Goal: Task Accomplishment & Management: Manage account settings

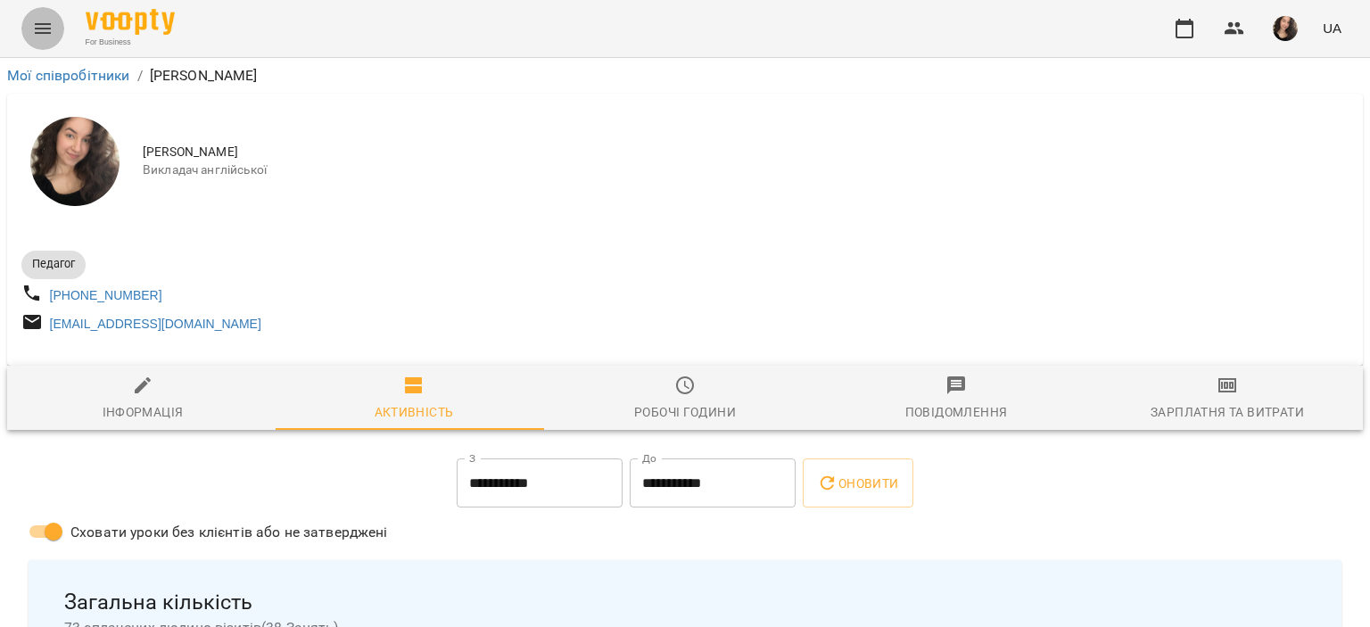
click at [42, 24] on icon "Menu" at bounding box center [43, 28] width 16 height 11
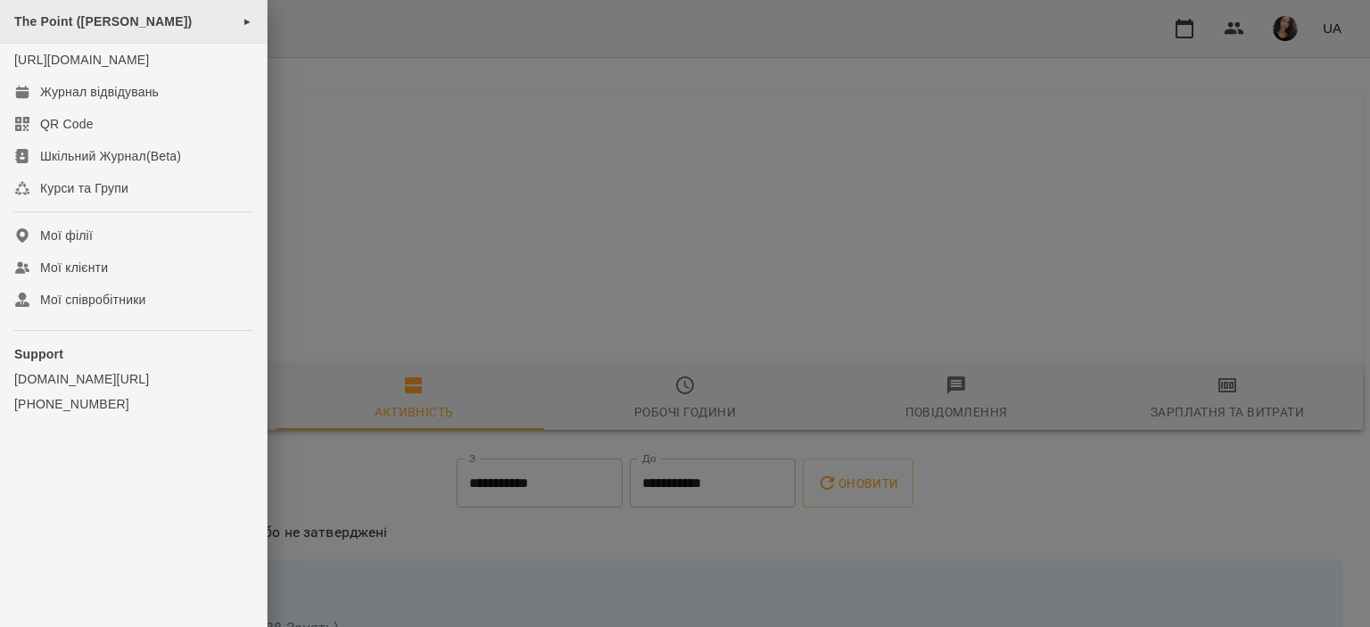
click at [113, 24] on span "The Point ([PERSON_NAME])" at bounding box center [103, 21] width 178 height 14
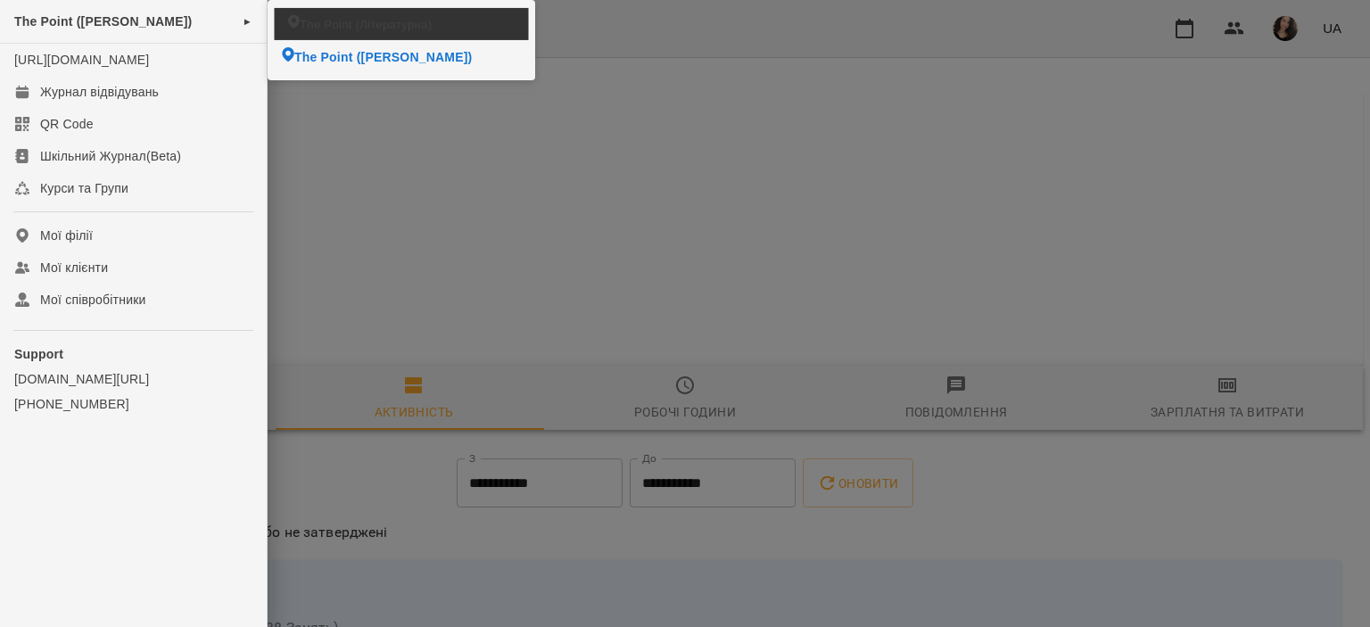
click at [333, 21] on span "The Point (Літературна)" at bounding box center [366, 23] width 132 height 17
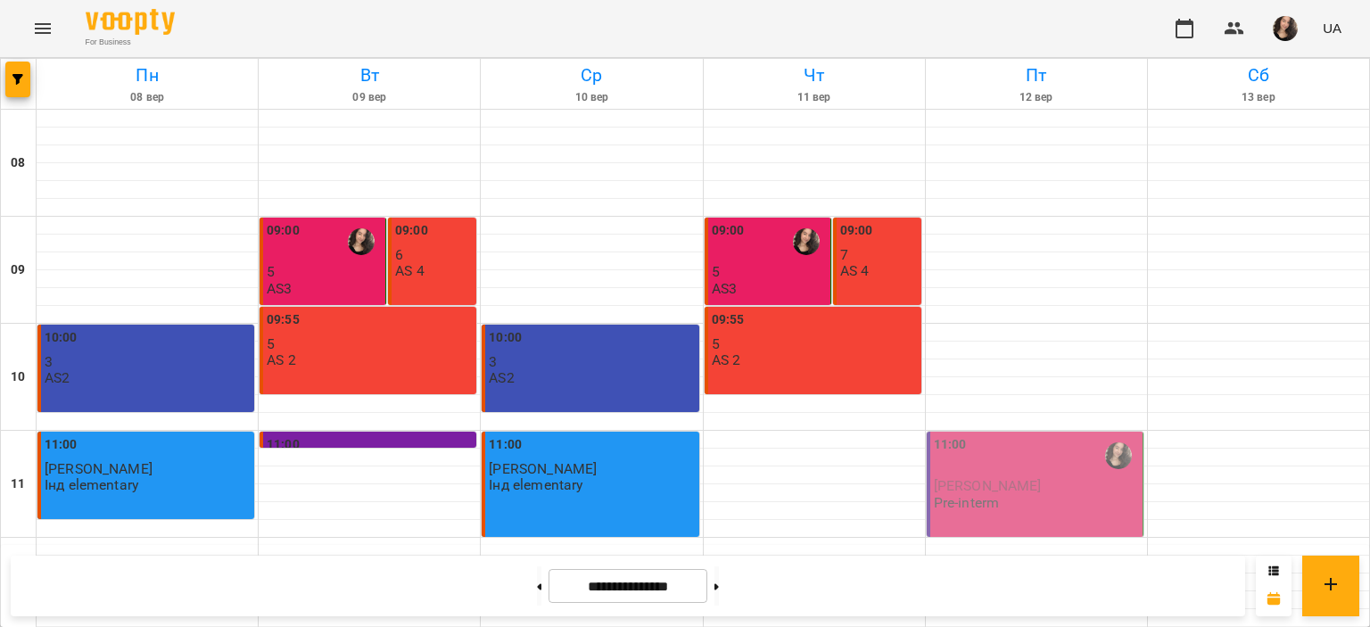
scroll to position [664, 0]
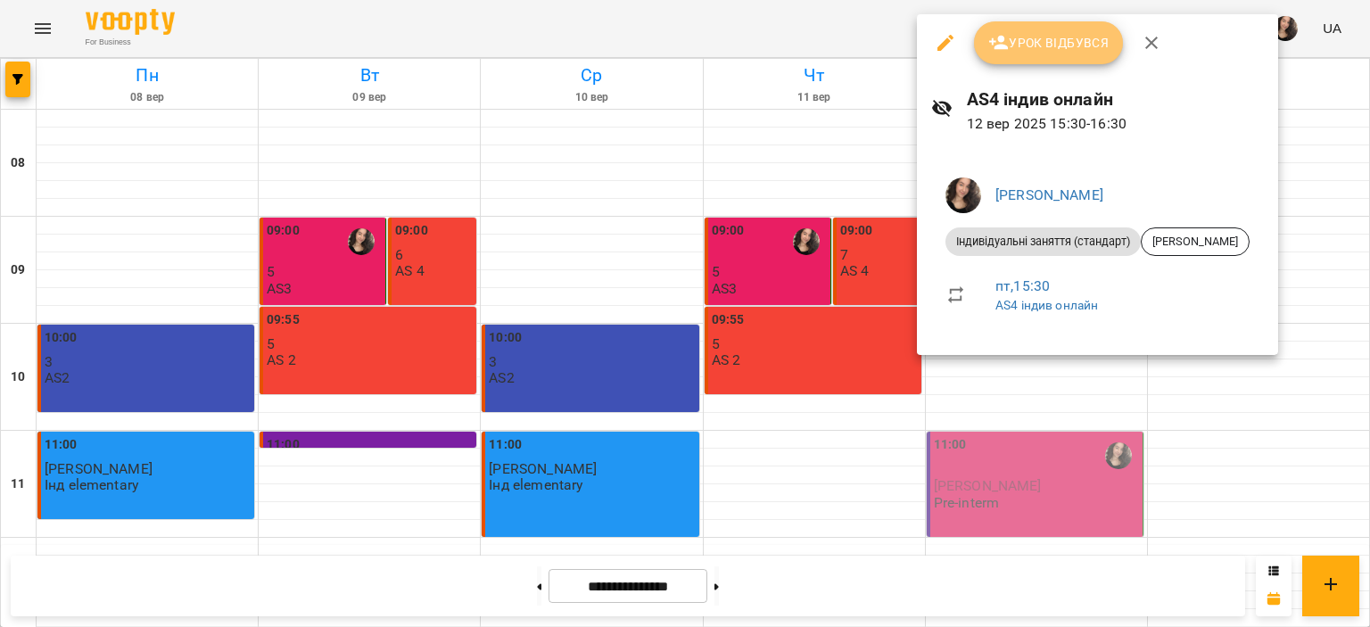
click at [1006, 31] on button "Урок відбувся" at bounding box center [1049, 42] width 150 height 43
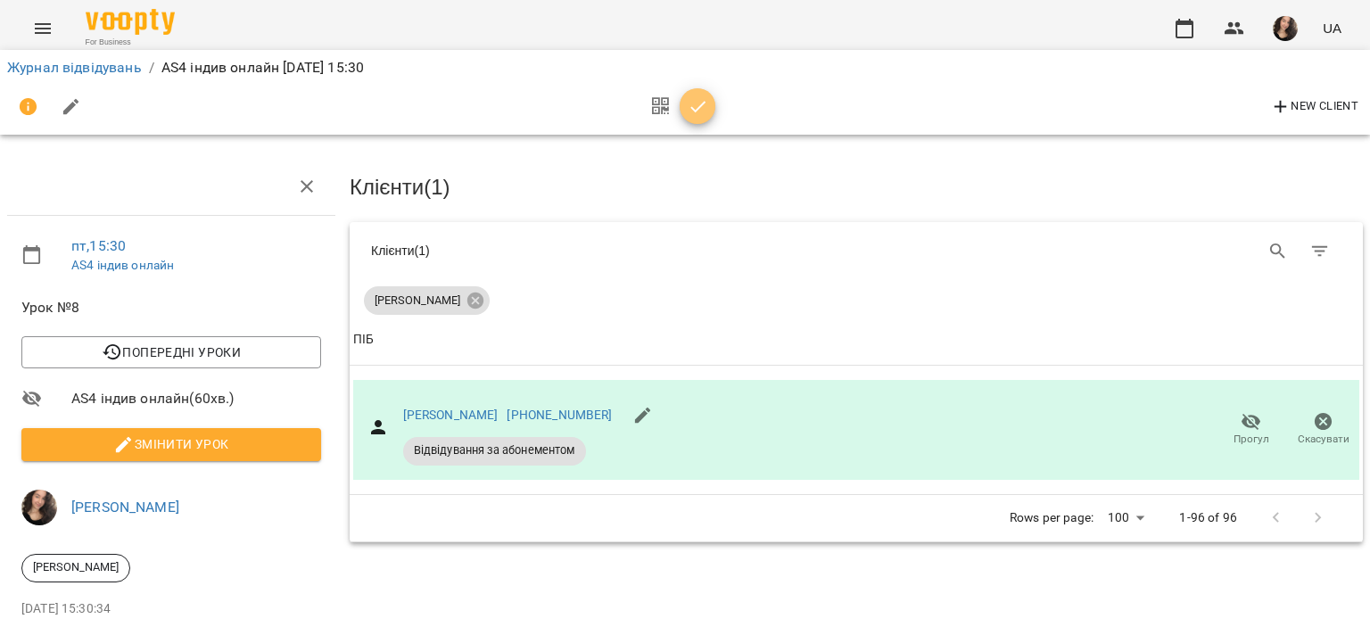
click at [693, 102] on icon "button" at bounding box center [698, 106] width 21 height 21
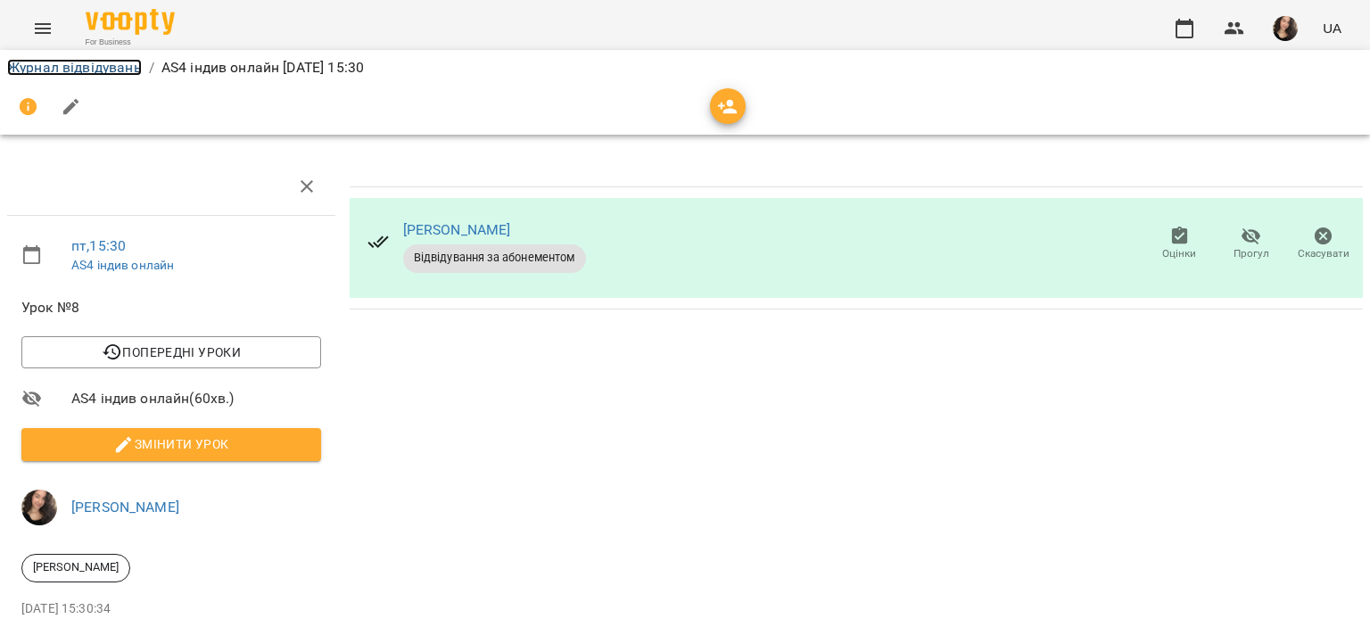
click at [108, 70] on link "Журнал відвідувань" at bounding box center [74, 67] width 135 height 17
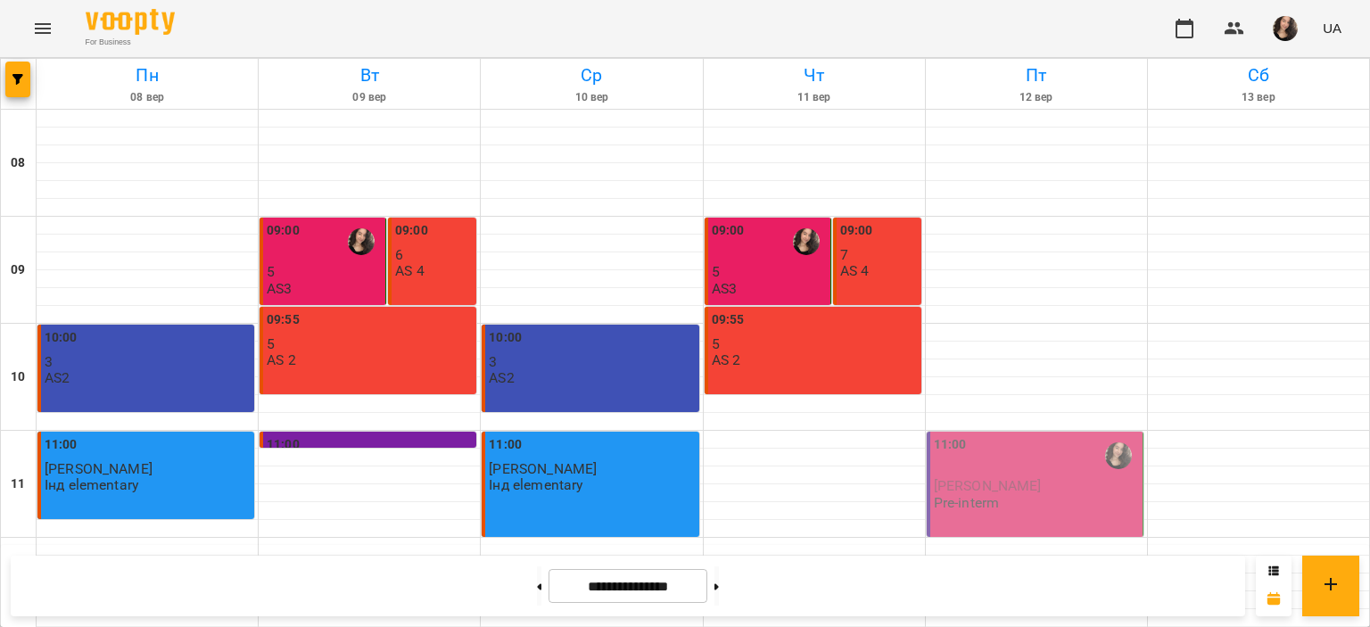
scroll to position [782, 0]
